Goal: Task Accomplishment & Management: Complete application form

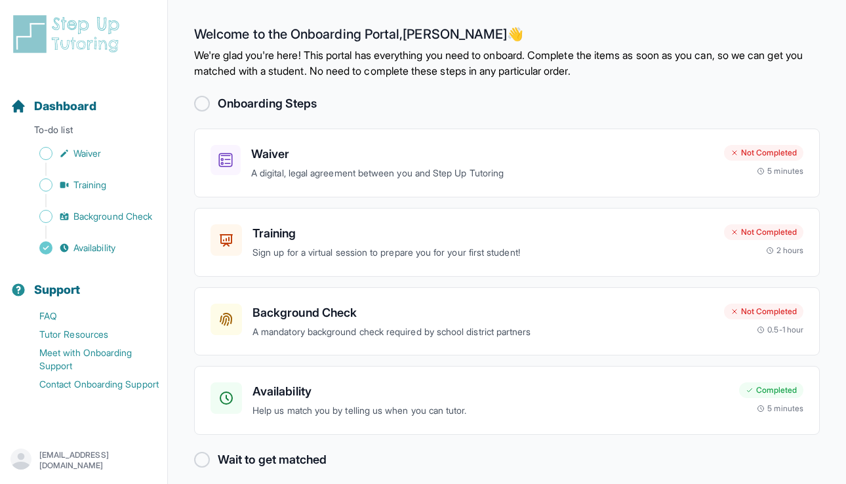
scroll to position [11, 0]
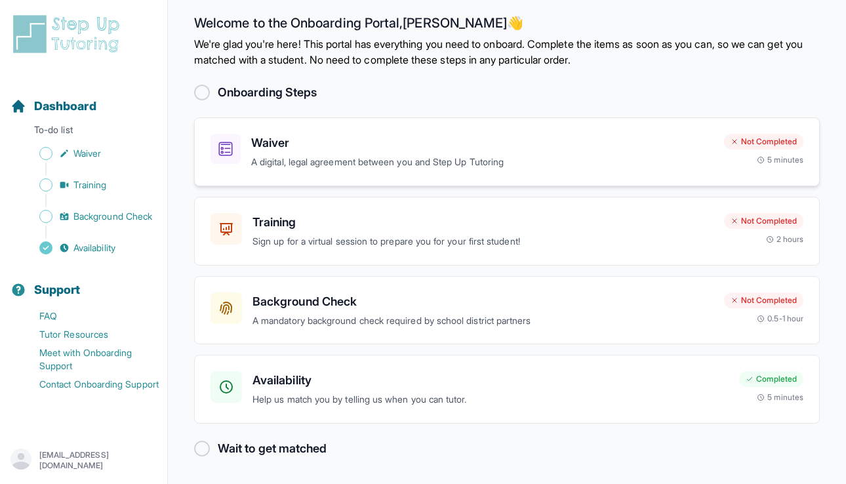
click at [408, 142] on h3 "Waiver" at bounding box center [482, 143] width 462 height 18
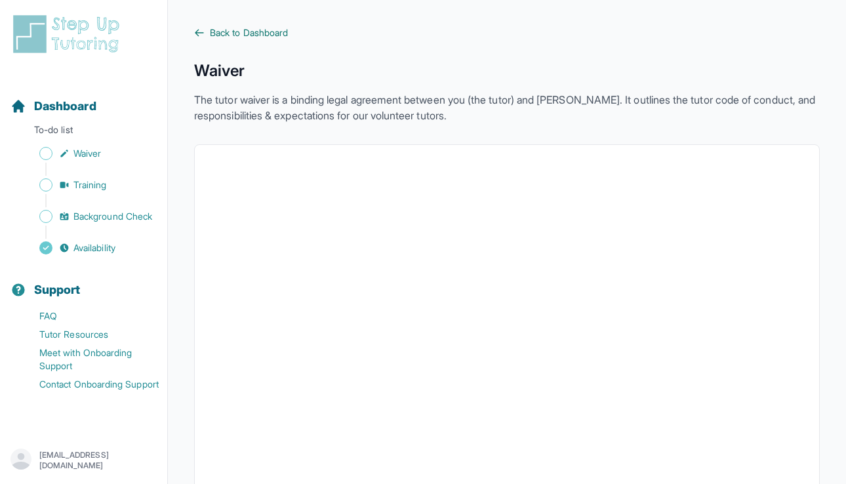
click at [224, 36] on span "Back to Dashboard" at bounding box center [249, 32] width 78 height 13
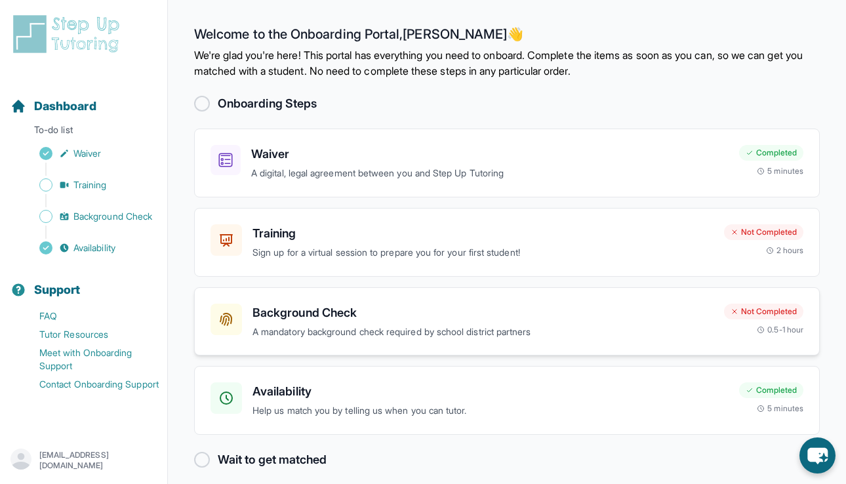
click at [518, 325] on p "A mandatory background check required by school district partners" at bounding box center [483, 332] width 461 height 15
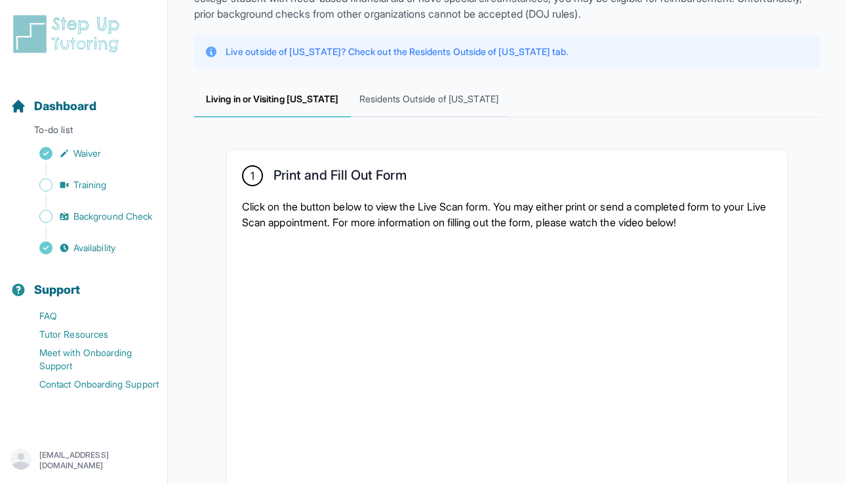
scroll to position [138, 0]
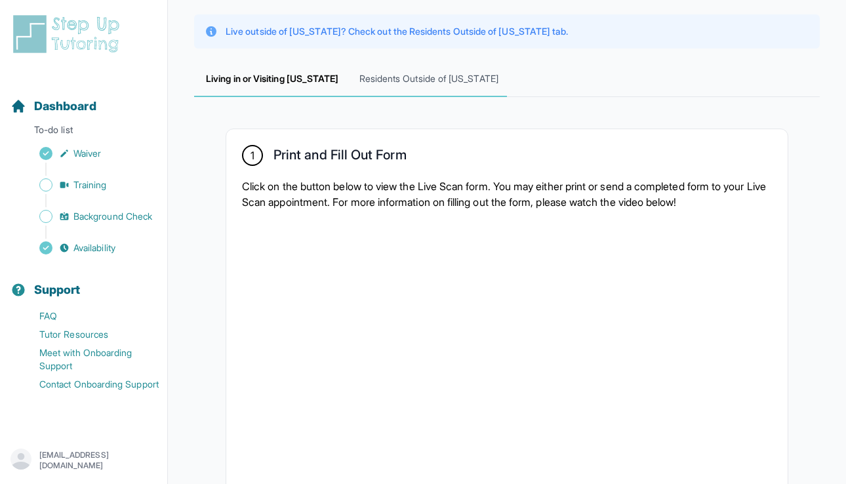
click at [434, 88] on span "Residents Outside of California" at bounding box center [429, 79] width 157 height 35
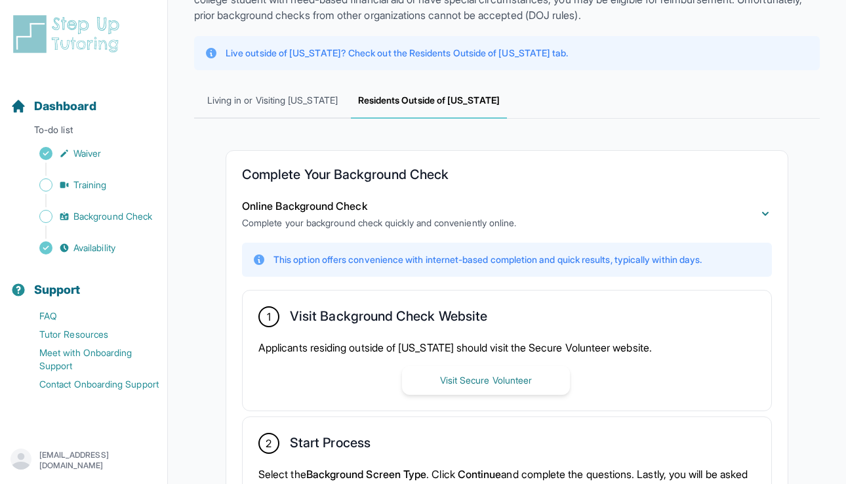
scroll to position [96, 0]
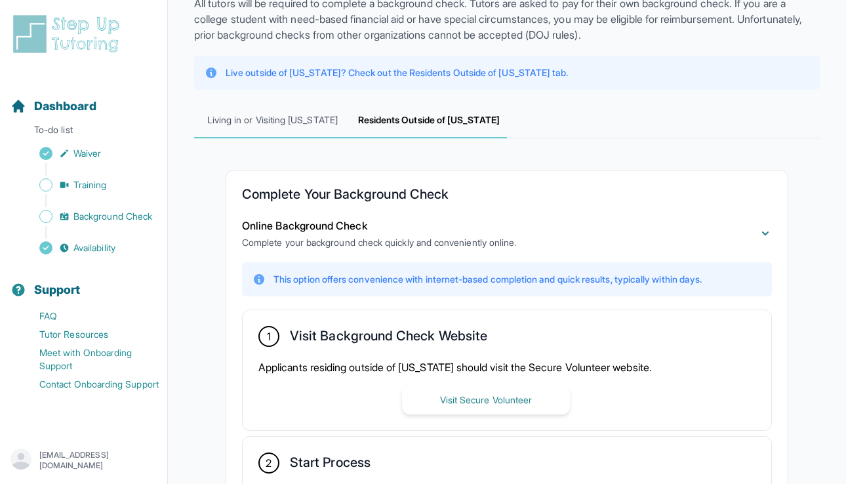
click at [279, 123] on span "Living in or Visiting California" at bounding box center [272, 120] width 157 height 35
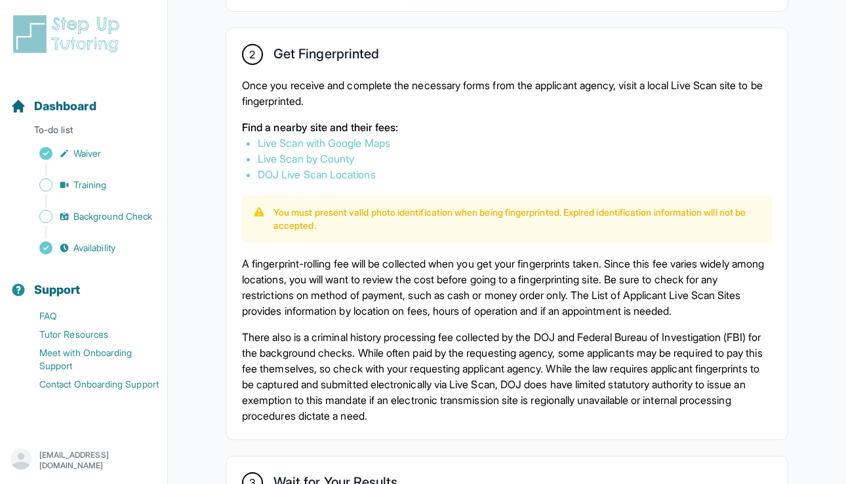
scroll to position [723, 0]
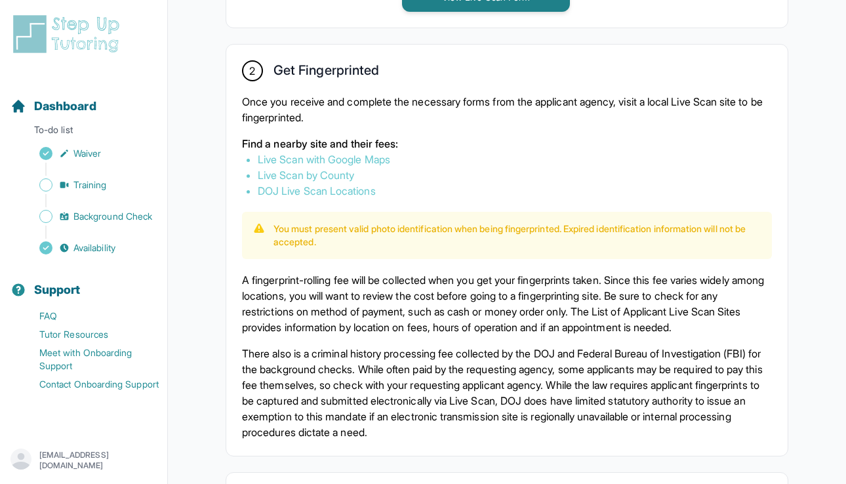
click at [376, 157] on link "Live Scan with Google Maps" at bounding box center [324, 159] width 132 height 13
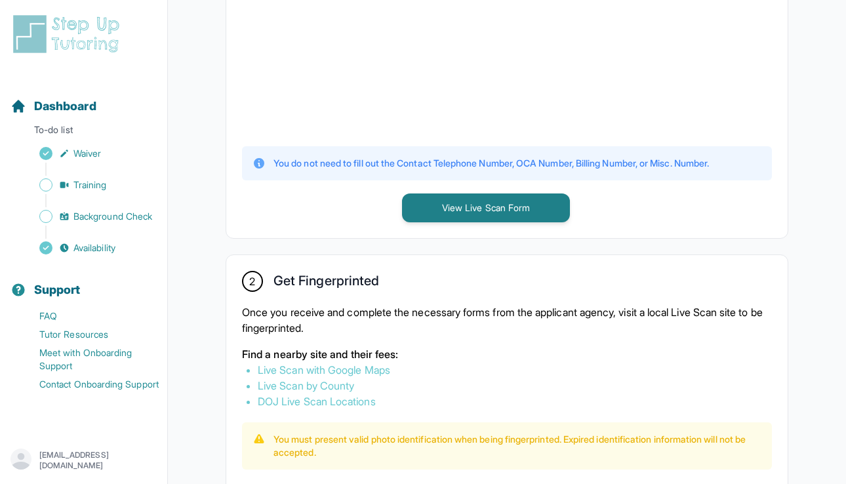
scroll to position [512, 0]
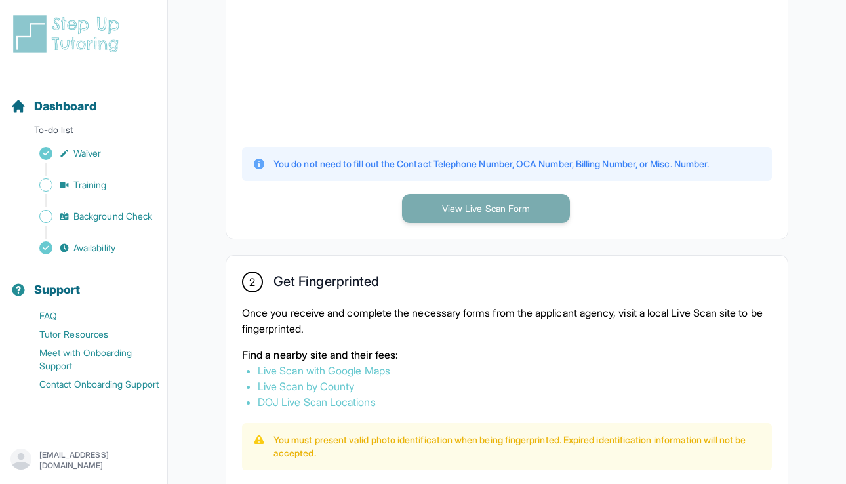
click at [494, 213] on button "View Live Scan Form" at bounding box center [486, 208] width 168 height 29
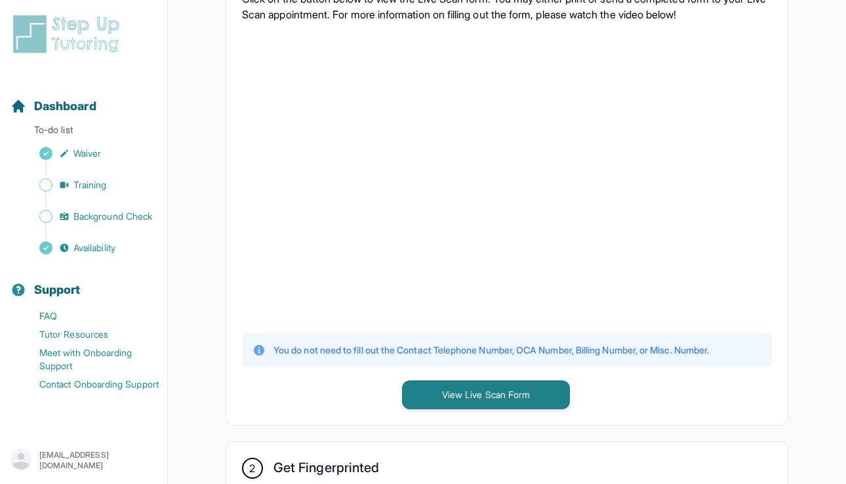
scroll to position [322, 0]
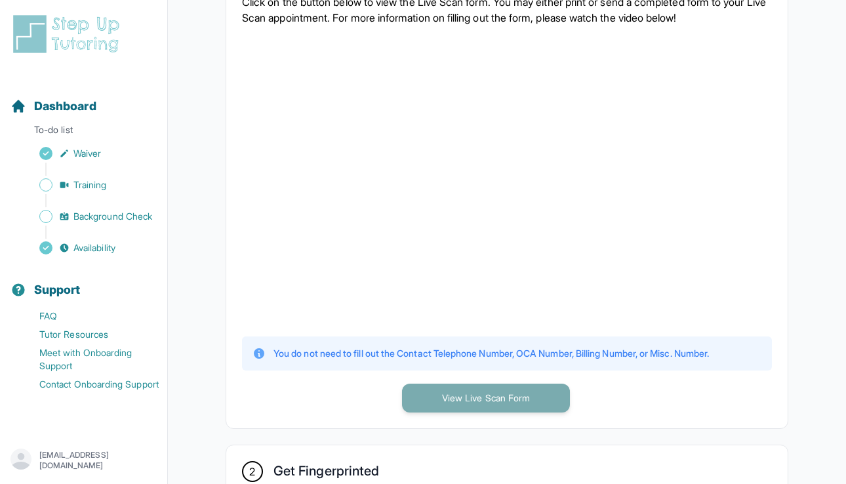
click at [466, 394] on button "View Live Scan Form" at bounding box center [486, 398] width 168 height 29
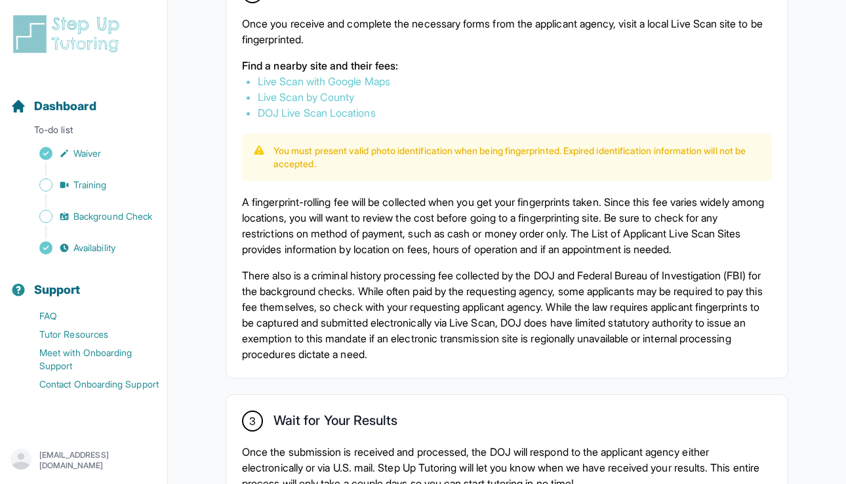
scroll to position [988, 0]
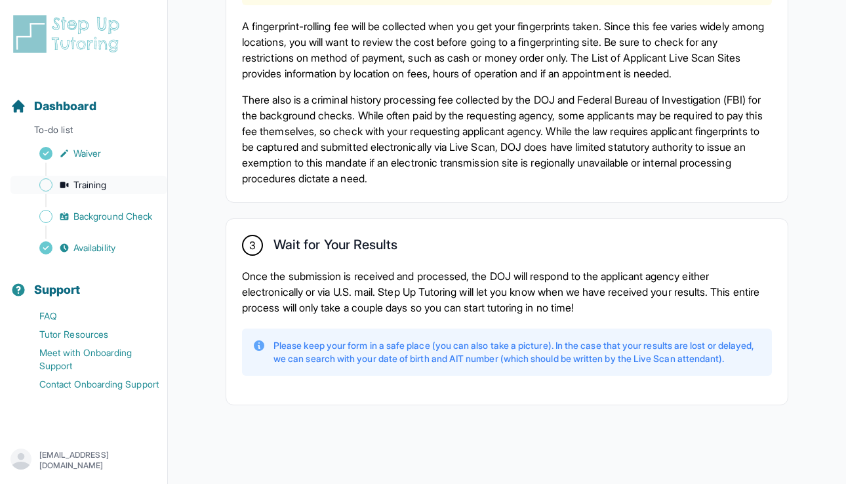
click at [82, 188] on span "Training" at bounding box center [89, 184] width 33 height 13
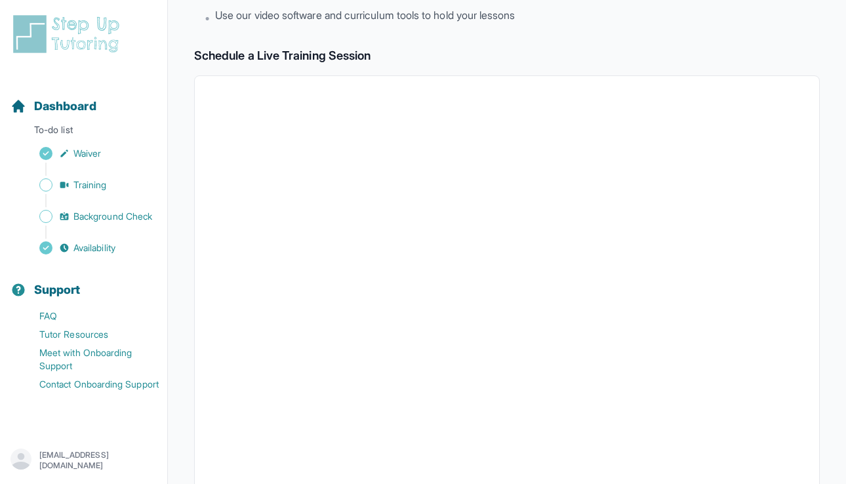
scroll to position [155, 0]
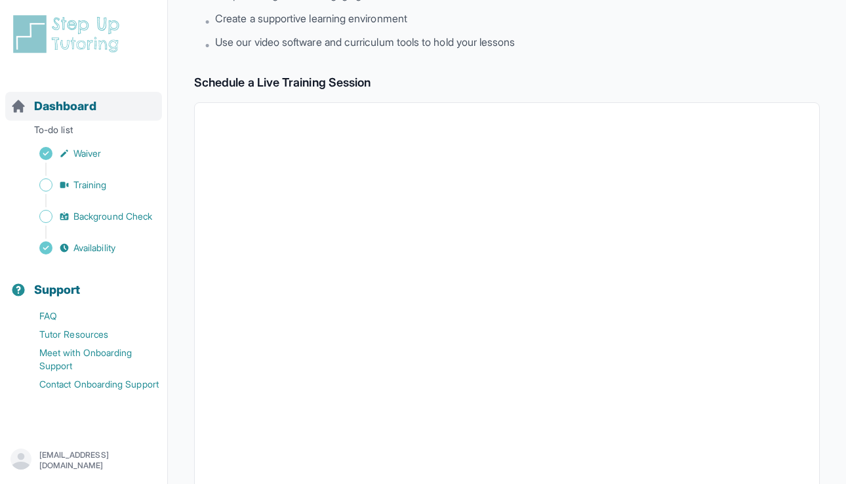
click at [76, 111] on span "Dashboard" at bounding box center [65, 106] width 62 height 18
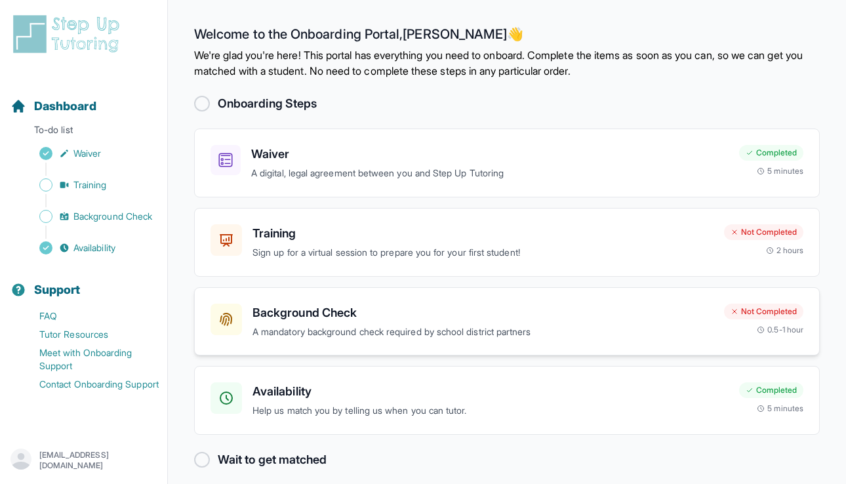
scroll to position [11, 0]
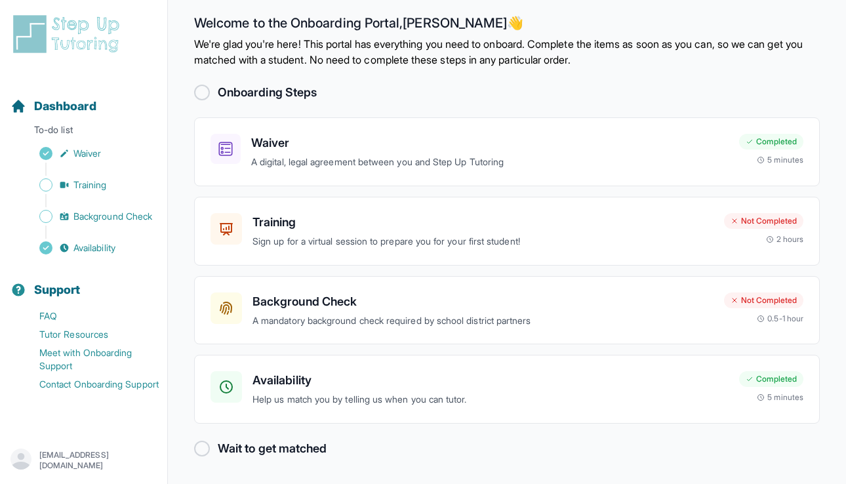
click at [203, 92] on div at bounding box center [202, 93] width 16 height 16
